Goal: Obtain resource: Obtain resource

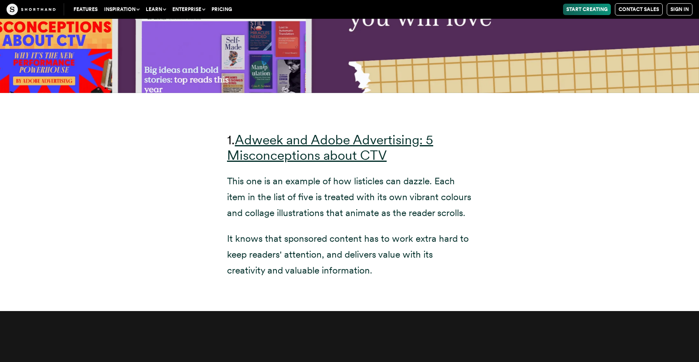
scroll to position [3096, 0]
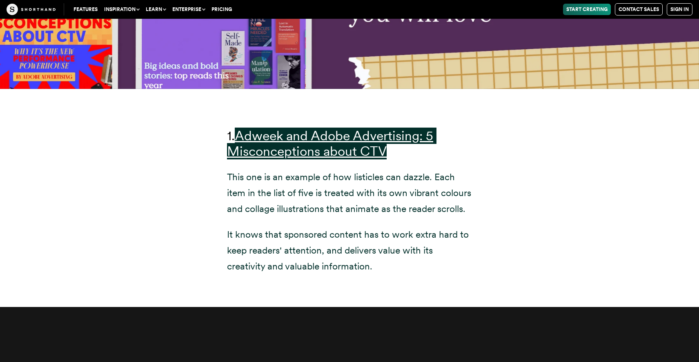
drag, startPoint x: 377, startPoint y: 133, endPoint x: 412, endPoint y: 16, distance: 123.0
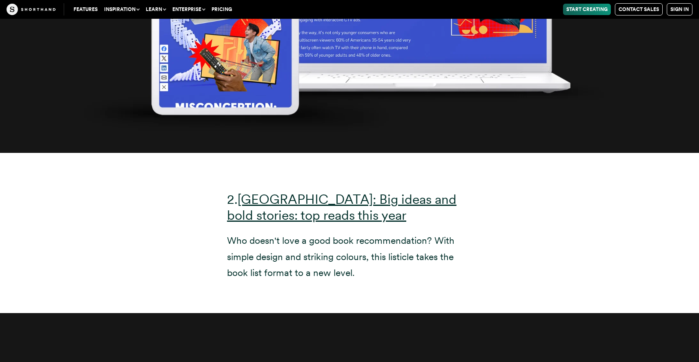
scroll to position [4075, 0]
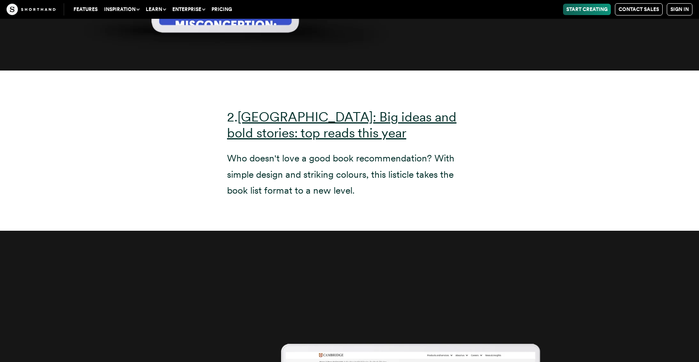
drag, startPoint x: 336, startPoint y: 119, endPoint x: 455, endPoint y: 13, distance: 159.8
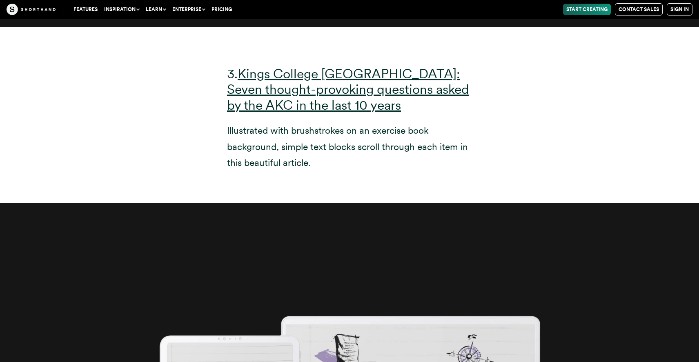
scroll to position [5029, 0]
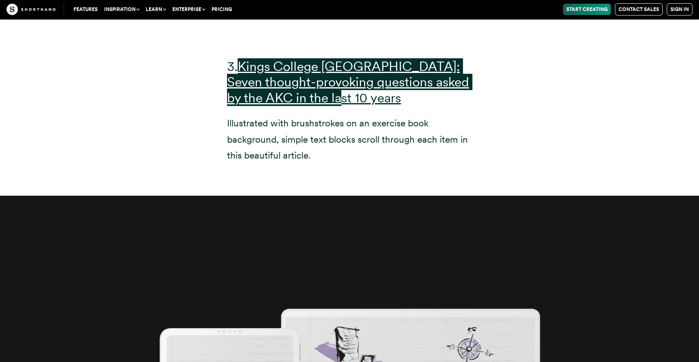
drag, startPoint x: 415, startPoint y: 69, endPoint x: 556, endPoint y: 0, distance: 156.0
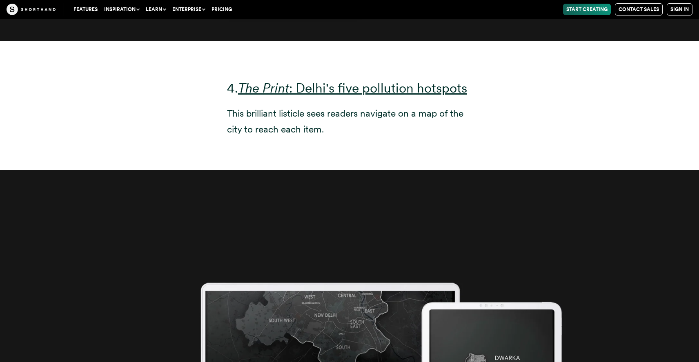
scroll to position [5940, 0]
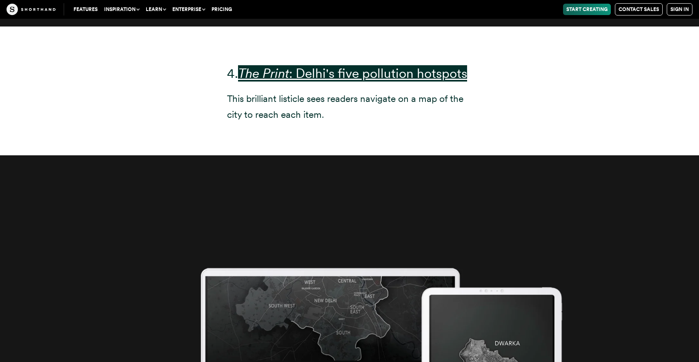
drag, startPoint x: 383, startPoint y: 70, endPoint x: 615, endPoint y: 2, distance: 242.1
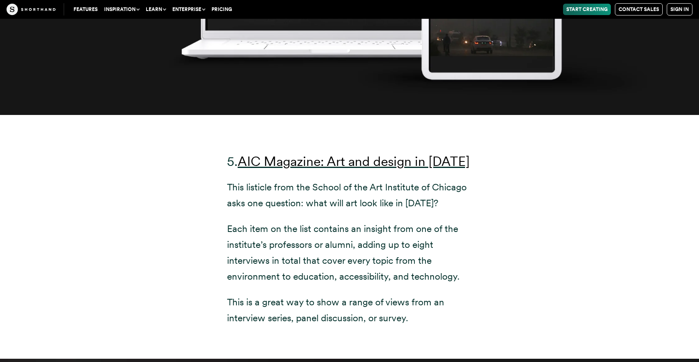
scroll to position [6778, 0]
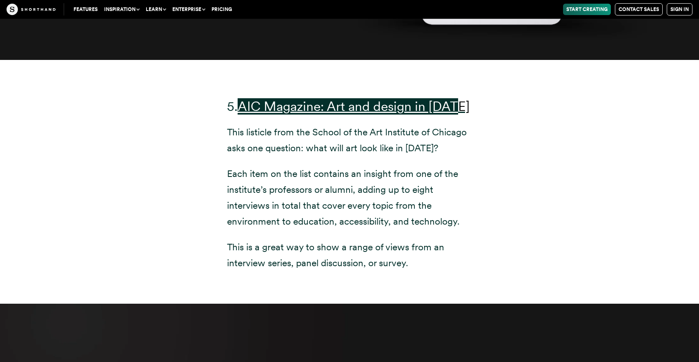
drag, startPoint x: 367, startPoint y: 109, endPoint x: 627, endPoint y: 0, distance: 281.5
click at [0, 0] on body "About cookies on Shorthand We use cookies to provide a consistent user experien…" at bounding box center [349, 161] width 699 height 13878
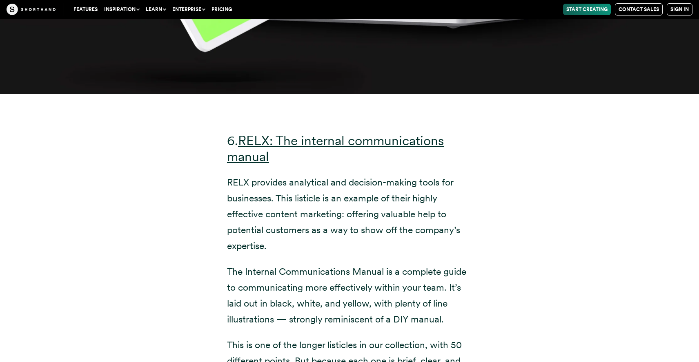
scroll to position [7735, 0]
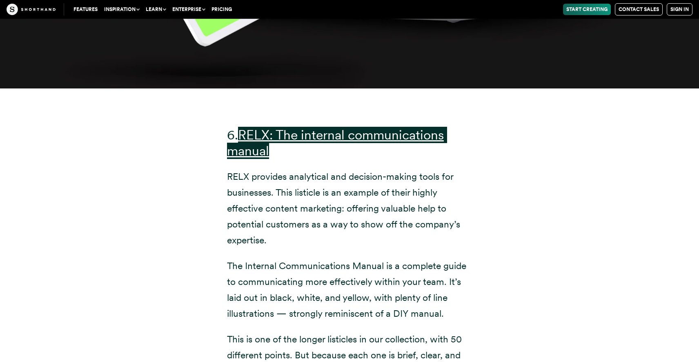
drag, startPoint x: 317, startPoint y: 135, endPoint x: 598, endPoint y: 8, distance: 308.3
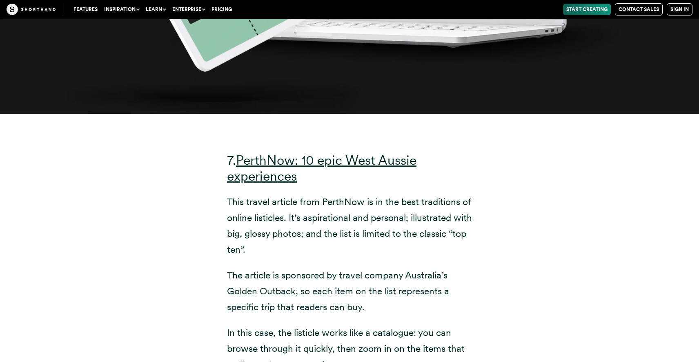
scroll to position [8814, 0]
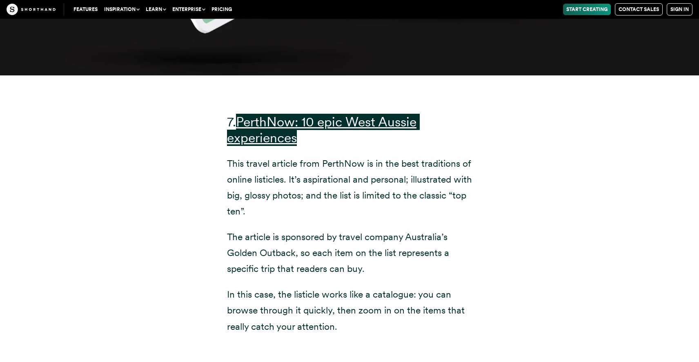
drag, startPoint x: 371, startPoint y: 120, endPoint x: 415, endPoint y: 16, distance: 113.1
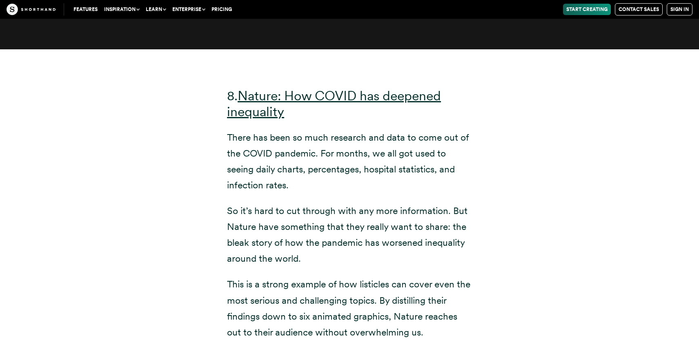
scroll to position [9886, 0]
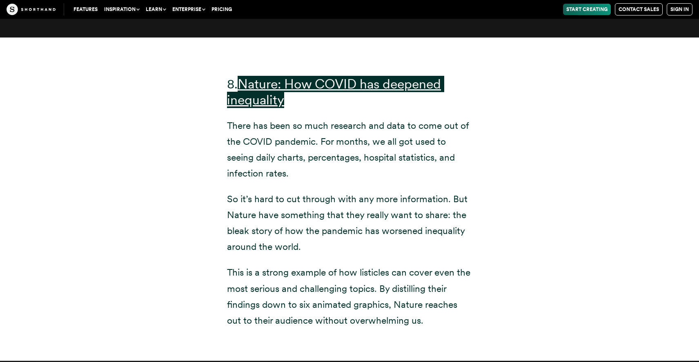
drag, startPoint x: 333, startPoint y: 86, endPoint x: 352, endPoint y: 57, distance: 35.4
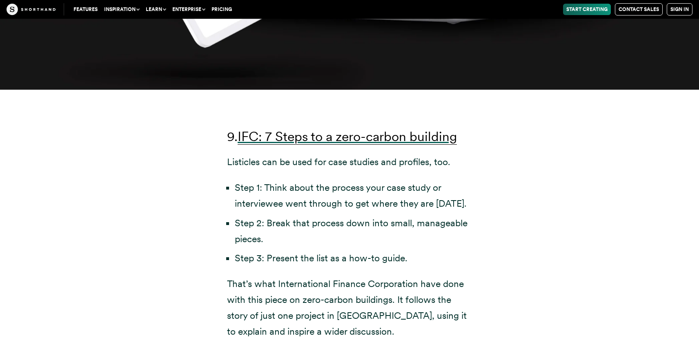
scroll to position [10899, 0]
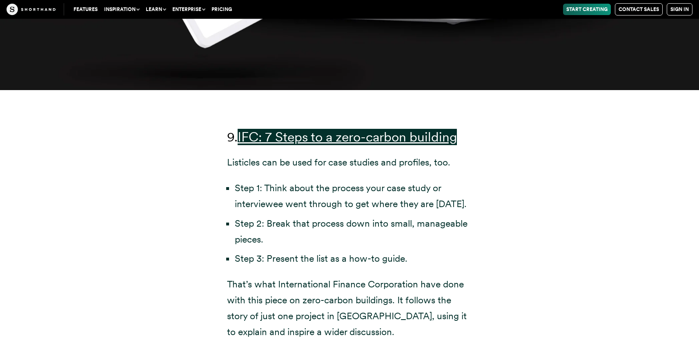
drag, startPoint x: 343, startPoint y: 137, endPoint x: 386, endPoint y: 16, distance: 128.5
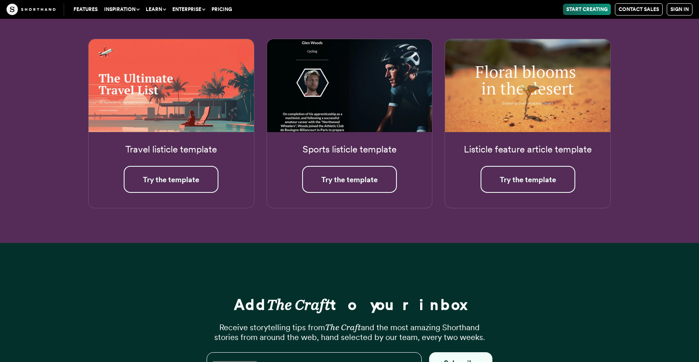
scroll to position [13515, 0]
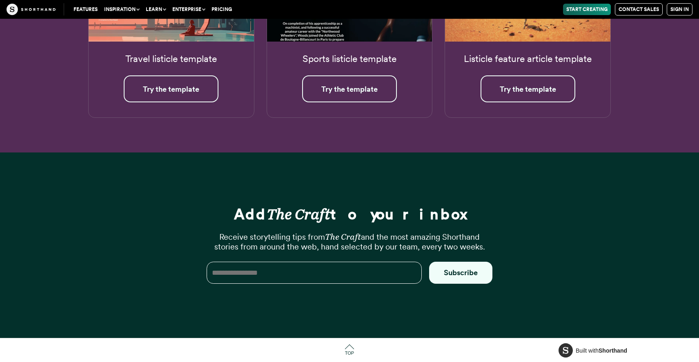
drag, startPoint x: 357, startPoint y: 49, endPoint x: 419, endPoint y: 7, distance: 75.0
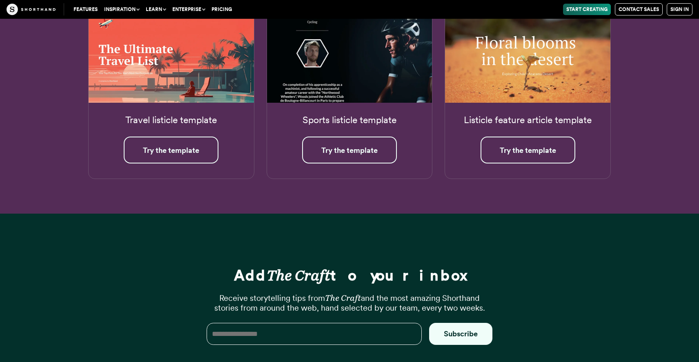
scroll to position [13422, 0]
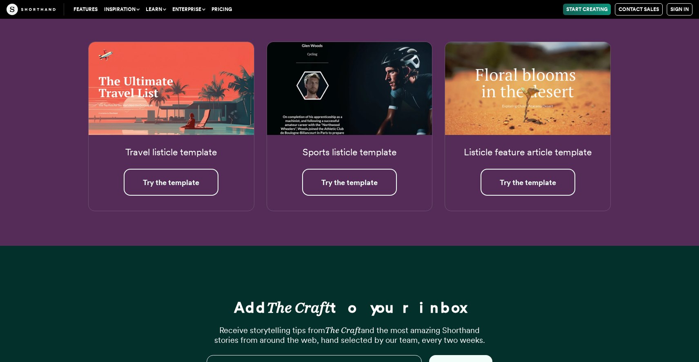
click at [370, 106] on img at bounding box center [349, 88] width 165 height 93
click at [365, 184] on link "Try the template" at bounding box center [349, 182] width 95 height 27
click at [165, 136] on div "Travel listicle template Try the template" at bounding box center [171, 173] width 165 height 76
click at [167, 103] on img at bounding box center [171, 88] width 165 height 93
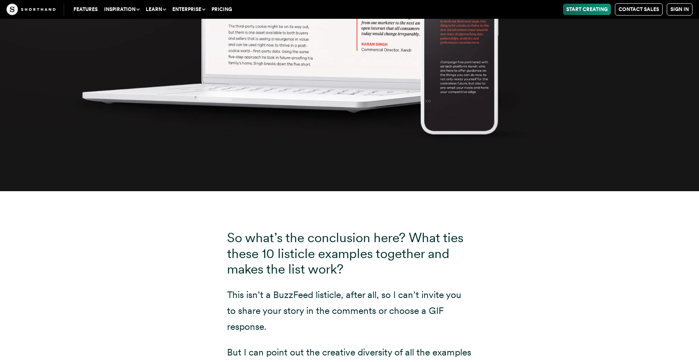
scroll to position [12870, 0]
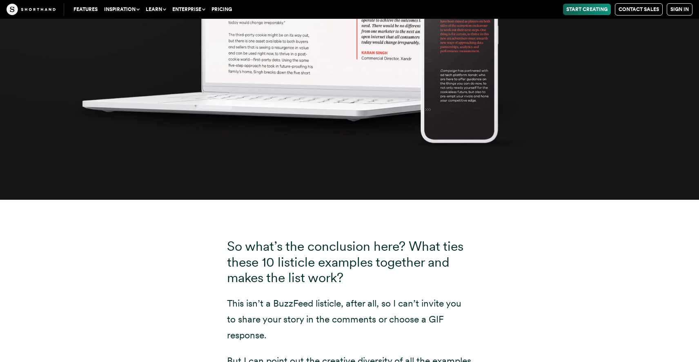
click at [94, 9] on link "Features" at bounding box center [85, 9] width 31 height 11
